Goal: Find specific page/section: Find specific page/section

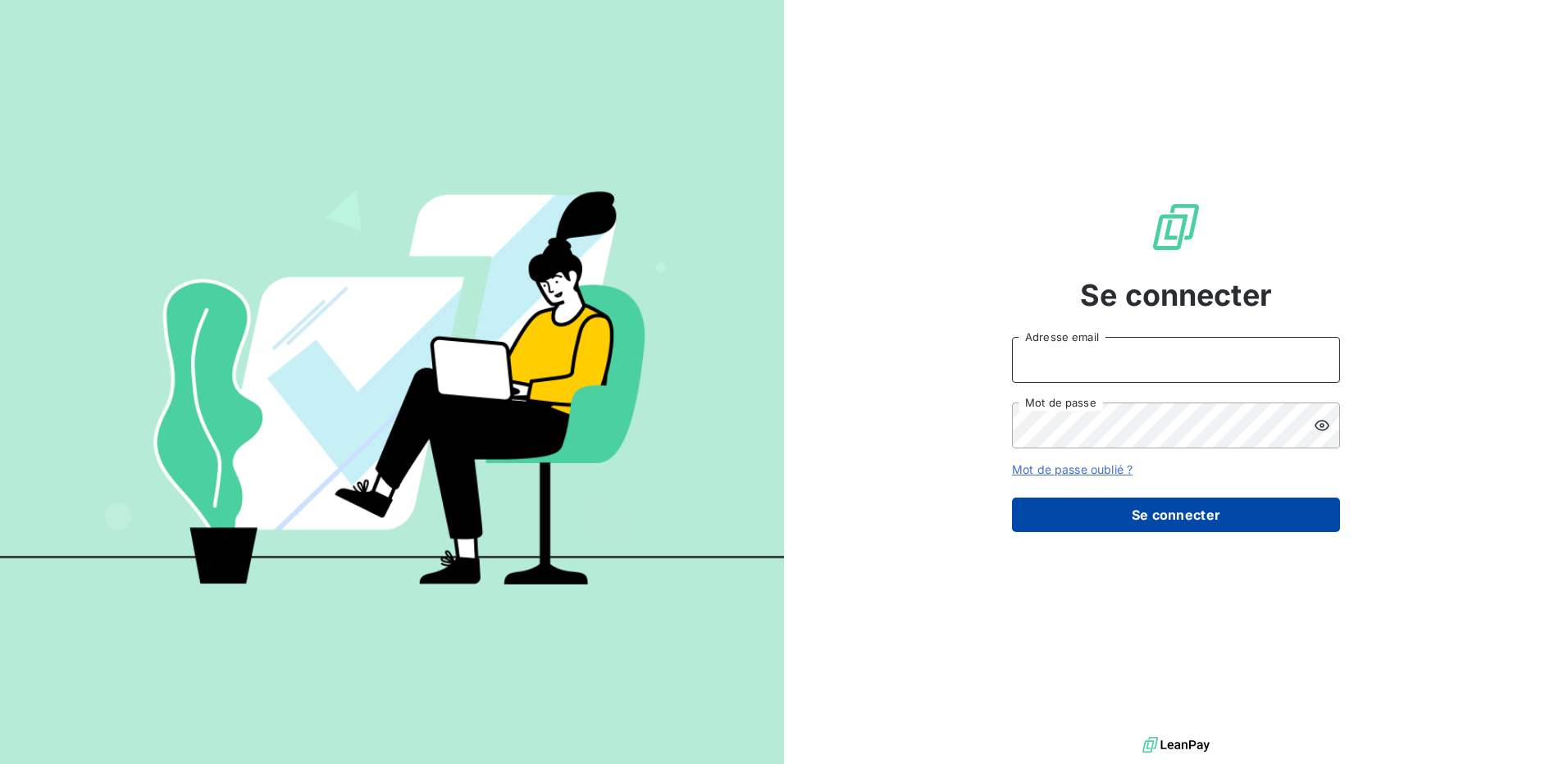
type input "[EMAIL_ADDRESS][PERSON_NAME][DOMAIN_NAME]"
click at [1140, 516] on button "Se connecter" at bounding box center [1175, 515] width 328 height 35
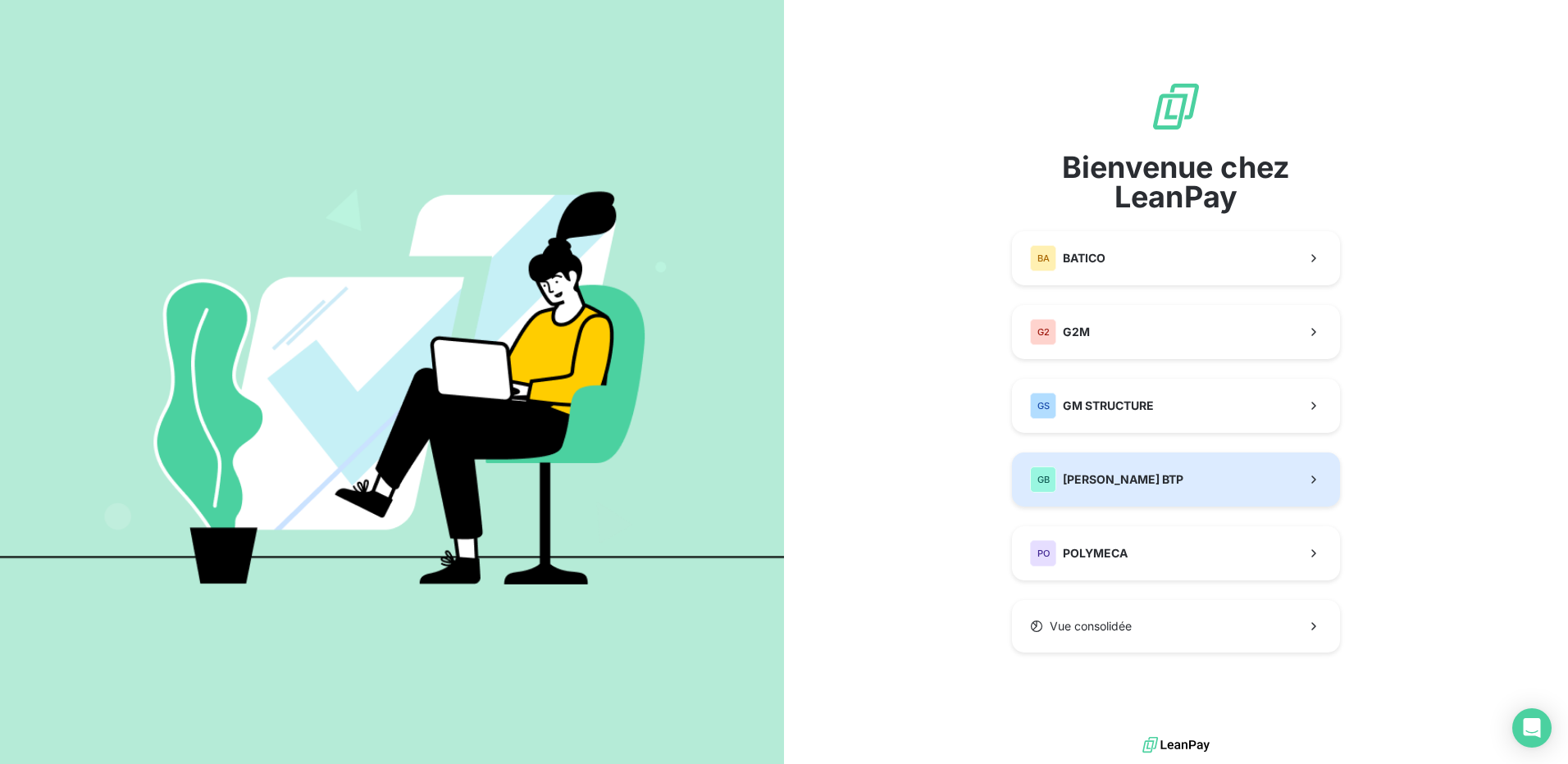
click at [1117, 485] on span "[PERSON_NAME] BTP" at bounding box center [1123, 479] width 121 height 16
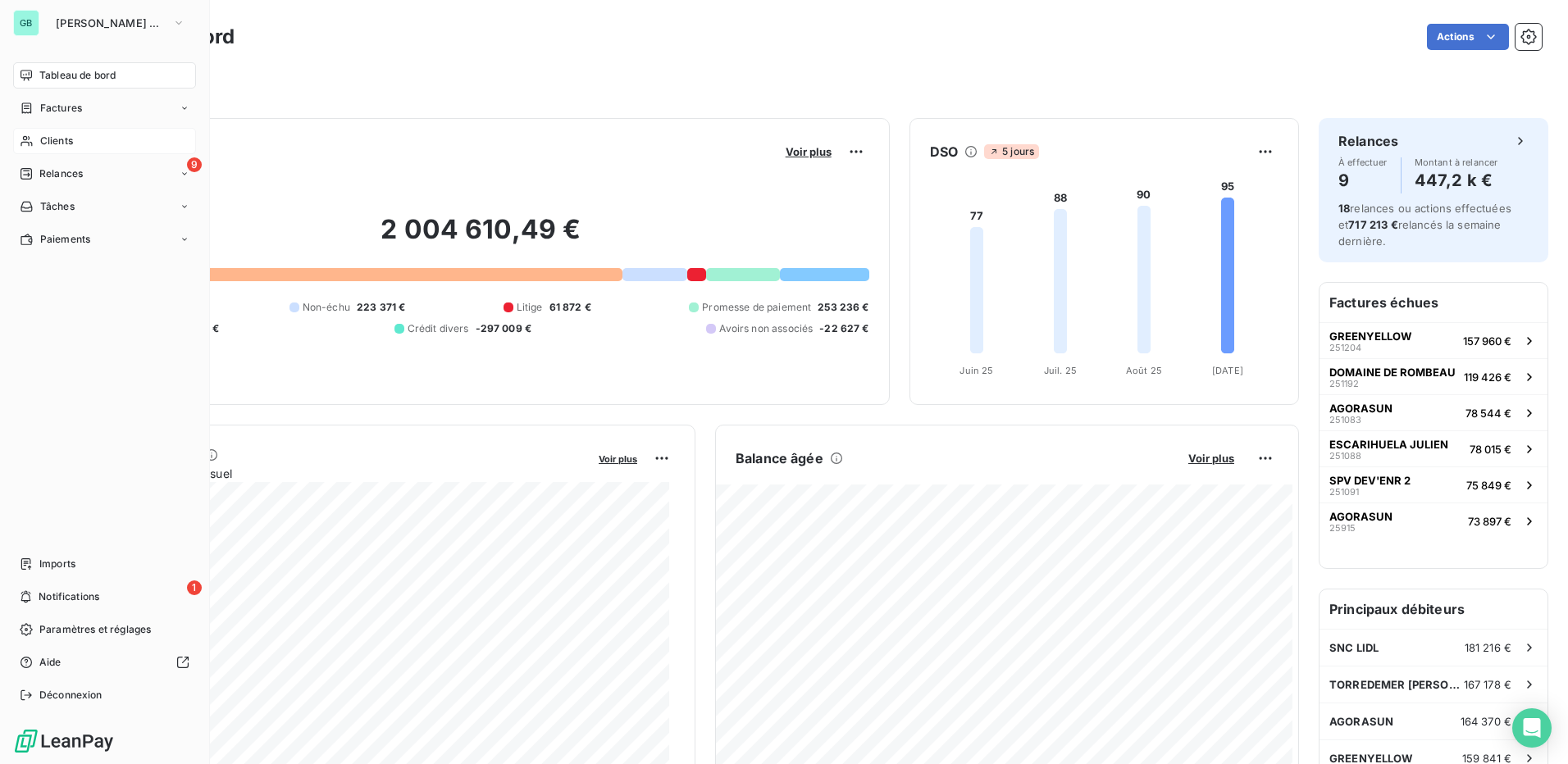
click at [49, 142] on span "Clients" at bounding box center [56, 142] width 33 height 15
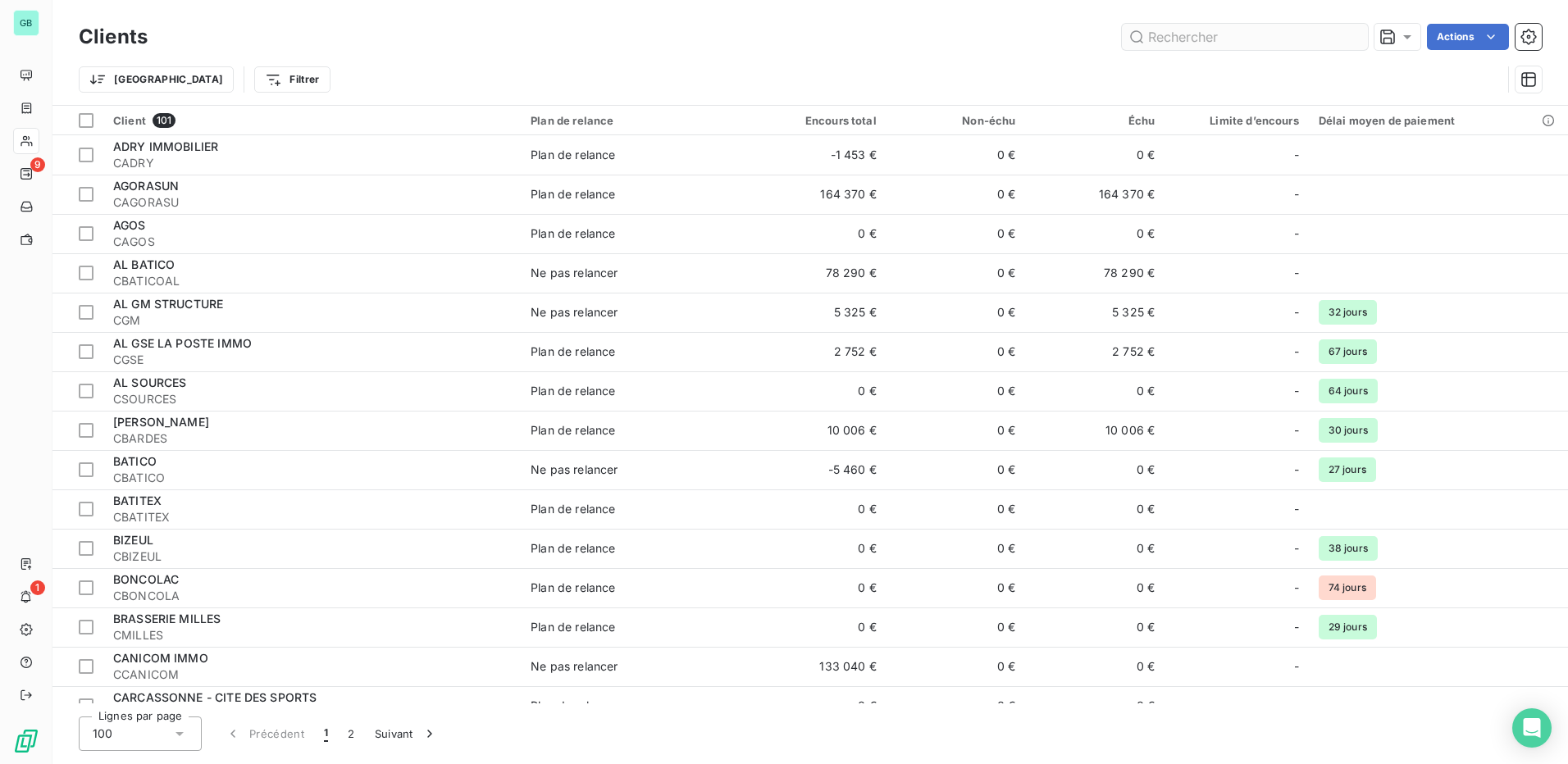
click at [1187, 37] on input "text" at bounding box center [1245, 37] width 246 height 26
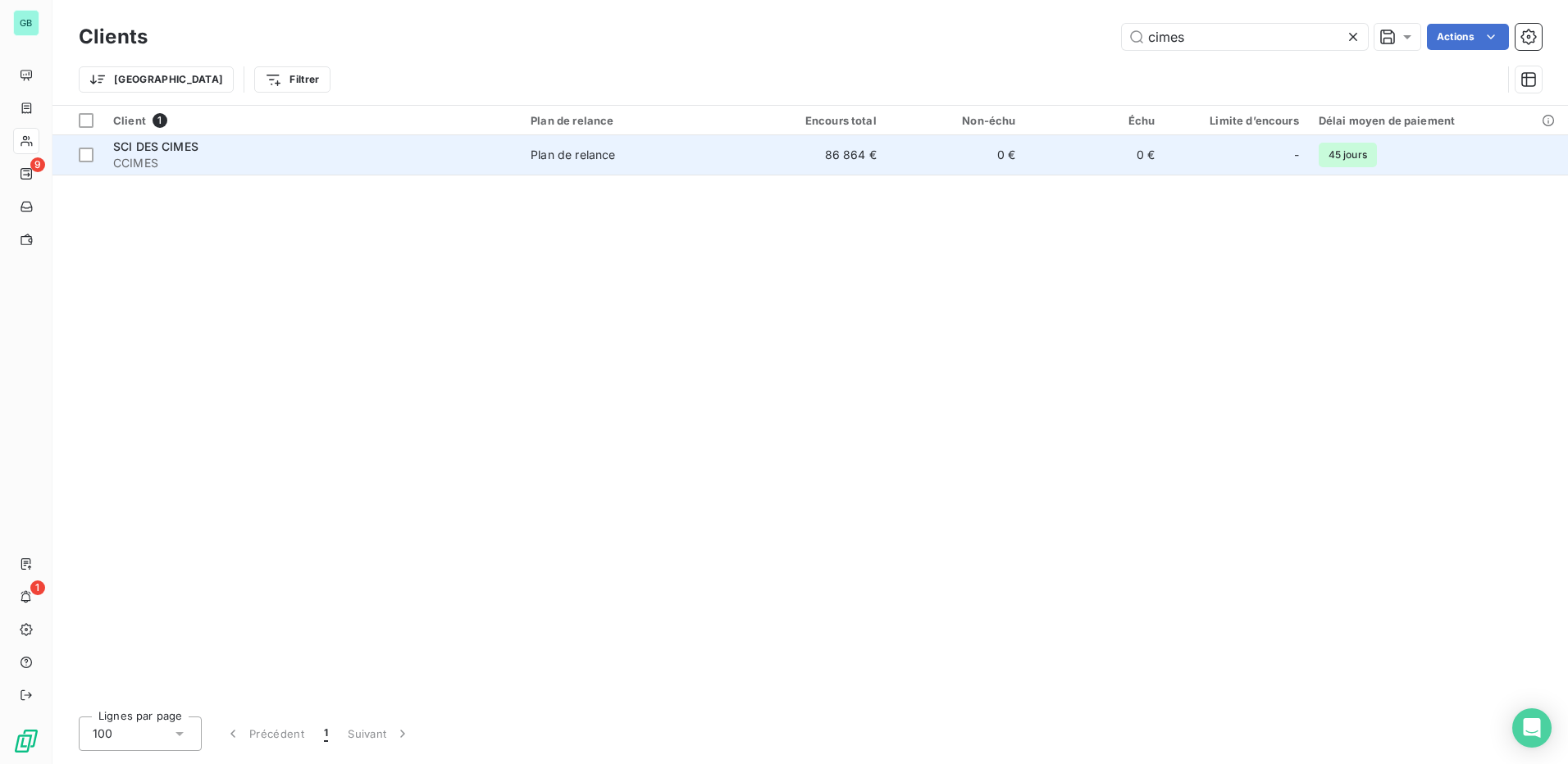
type input "cimes"
click at [691, 166] on td "Plan de relance" at bounding box center [633, 155] width 226 height 39
